Goal: Check status: Check status

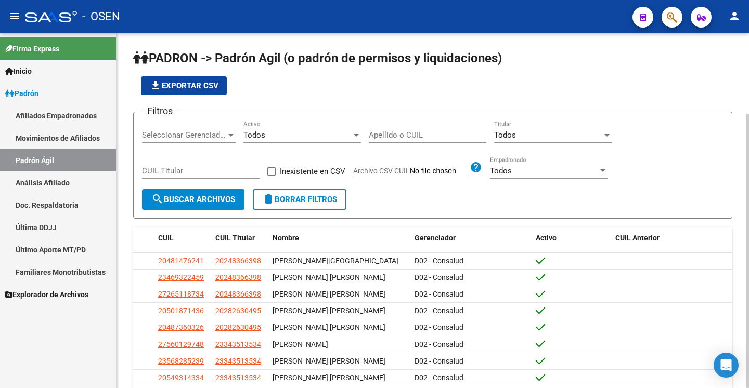
click at [426, 140] on div "Apellido o CUIL" at bounding box center [428, 132] width 118 height 22
click at [426, 135] on input "Apellido o CUIL" at bounding box center [428, 135] width 118 height 9
paste input "20360313337"
type input "20360313337"
click at [205, 201] on span "search Buscar Archivos" at bounding box center [193, 199] width 84 height 9
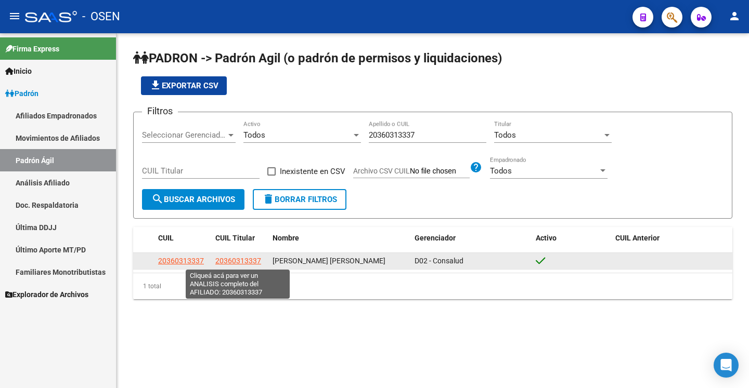
click at [241, 262] on span "20360313337" at bounding box center [238, 261] width 46 height 8
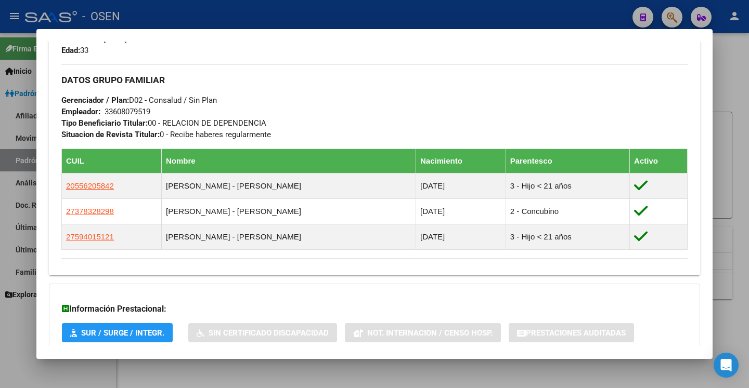
scroll to position [529, 0]
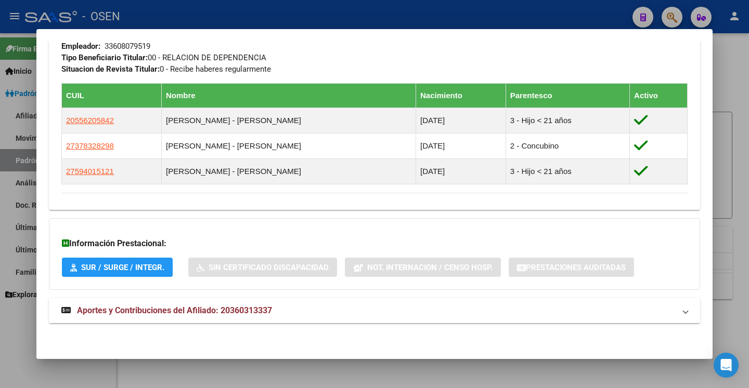
click at [642, 318] on mat-expansion-panel-header "Aportes y Contribuciones del Afiliado: 20360313337" at bounding box center [374, 310] width 651 height 25
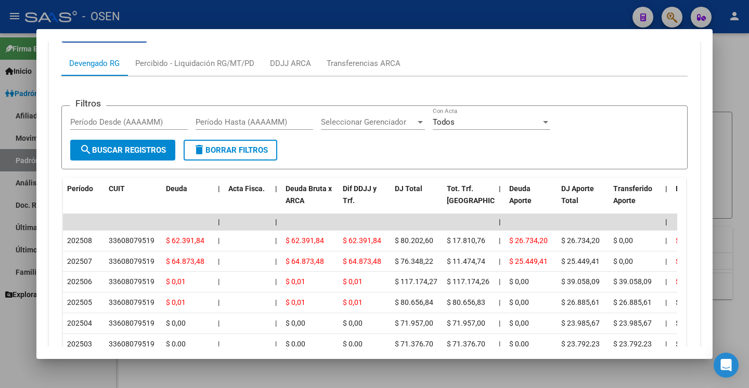
scroll to position [864, 0]
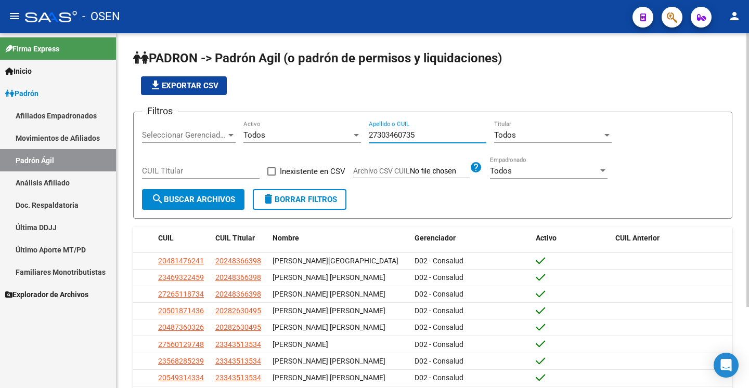
type input "27303460735"
click at [197, 200] on span "search Buscar Archivos" at bounding box center [193, 199] width 84 height 9
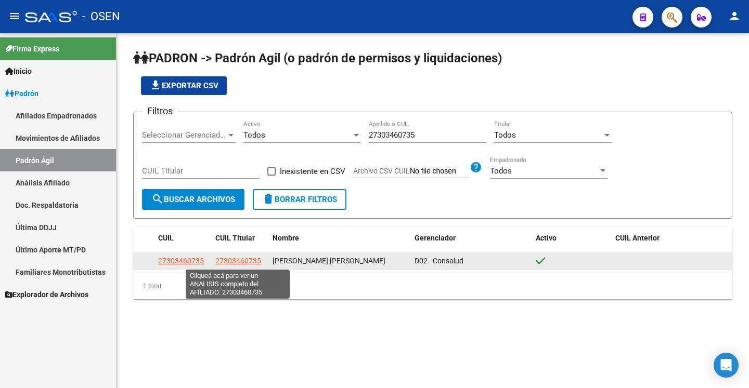
click at [238, 260] on span "27303460735" at bounding box center [238, 261] width 46 height 8
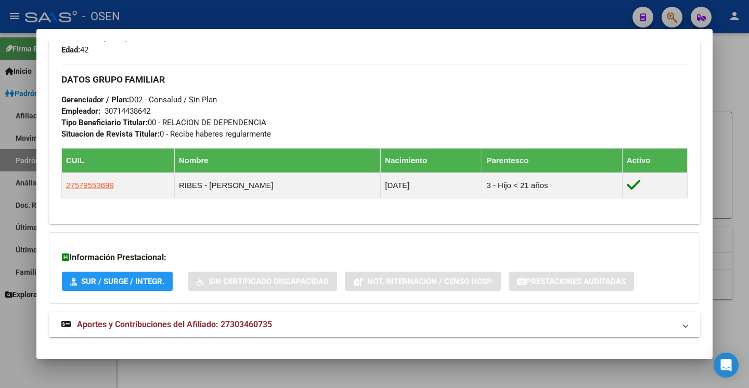
scroll to position [478, 0]
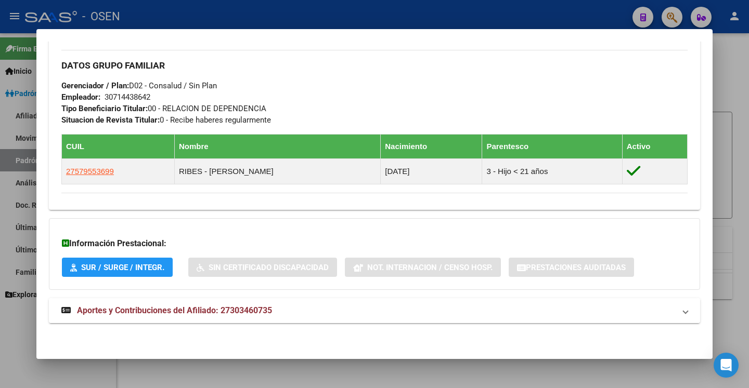
click at [611, 314] on mat-panel-title "Aportes y Contribuciones del Afiliado: 27303460735" at bounding box center [368, 311] width 614 height 12
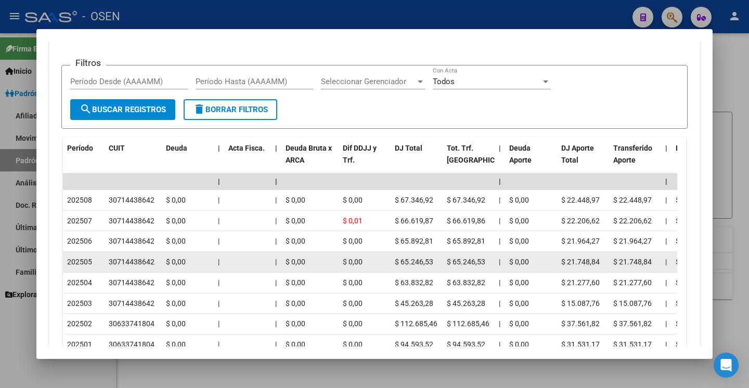
scroll to position [924, 0]
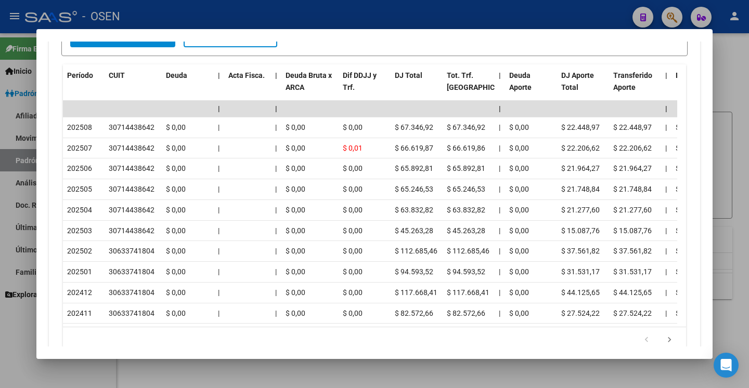
click at [728, 188] on div at bounding box center [374, 194] width 749 height 388
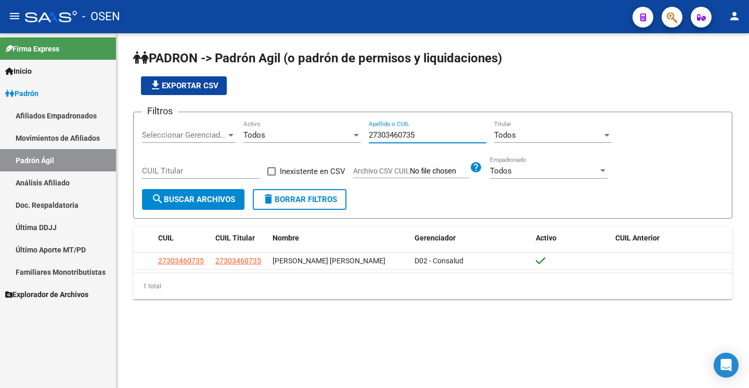
click at [439, 137] on input "27303460735" at bounding box center [428, 135] width 118 height 9
click at [216, 201] on span "search Buscar Archivos" at bounding box center [193, 199] width 84 height 9
drag, startPoint x: 377, startPoint y: 135, endPoint x: 356, endPoint y: 135, distance: 20.8
click at [369, 135] on input "27303460735" at bounding box center [428, 135] width 118 height 9
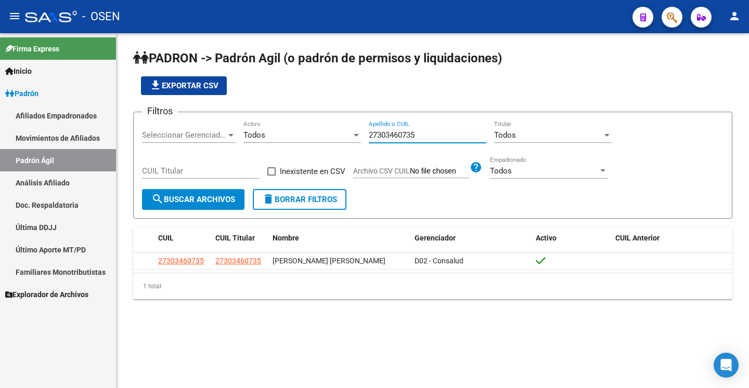
drag, startPoint x: 432, startPoint y: 137, endPoint x: 356, endPoint y: 137, distance: 75.9
click at [369, 137] on input "27303460735" at bounding box center [428, 135] width 118 height 9
type input "ribes"
click at [218, 202] on span "search Buscar Archivos" at bounding box center [193, 199] width 84 height 9
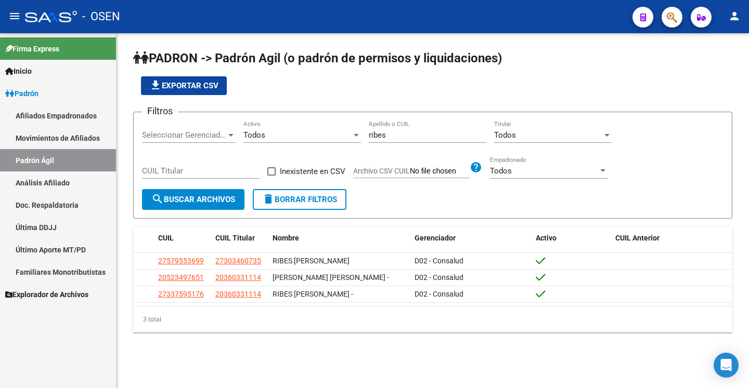
click at [407, 131] on input "ribes" at bounding box center [428, 135] width 118 height 9
click at [221, 169] on input "CUIL Titular" at bounding box center [201, 170] width 118 height 9
paste input "27-30346073-5"
type input "27-30346073-5"
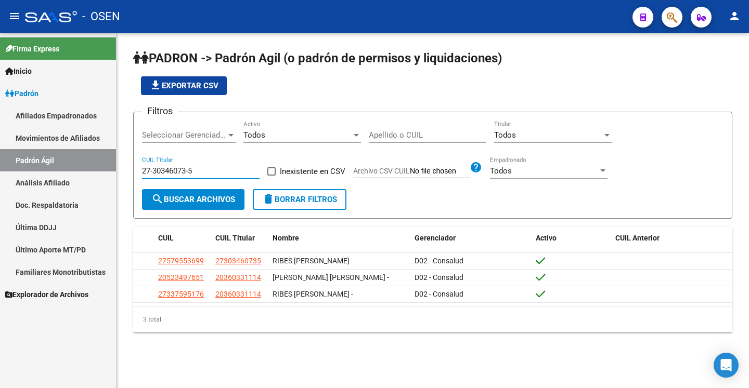
click at [178, 192] on button "search Buscar Archivos" at bounding box center [193, 199] width 102 height 21
